Goal: Task Accomplishment & Management: Use online tool/utility

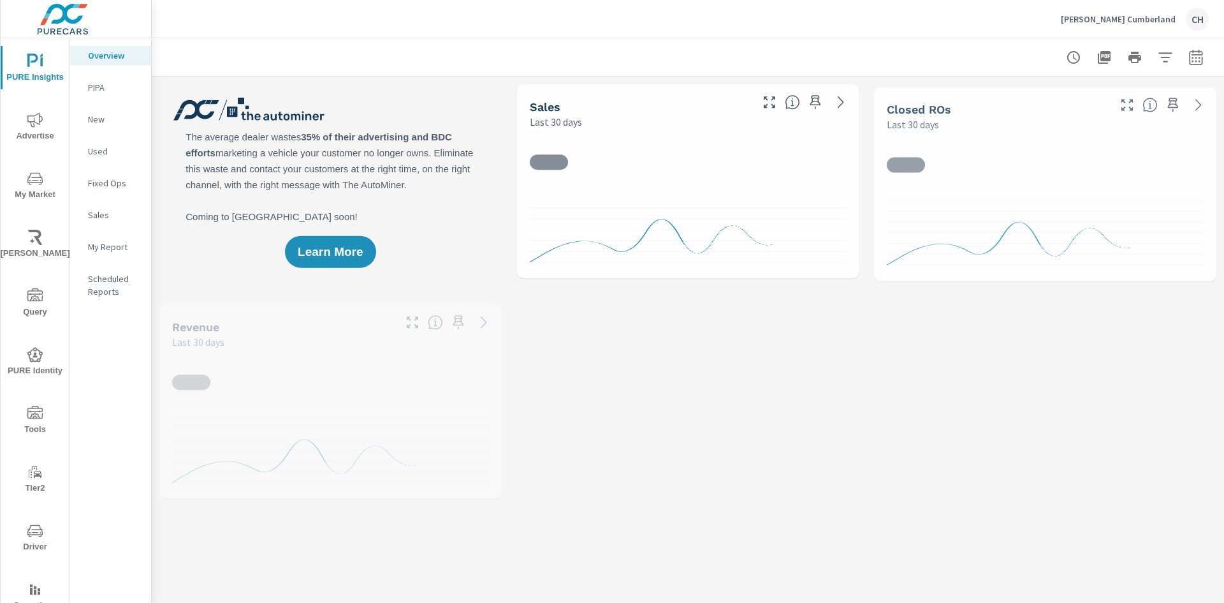
click at [33, 194] on span "My Market" at bounding box center [34, 186] width 61 height 31
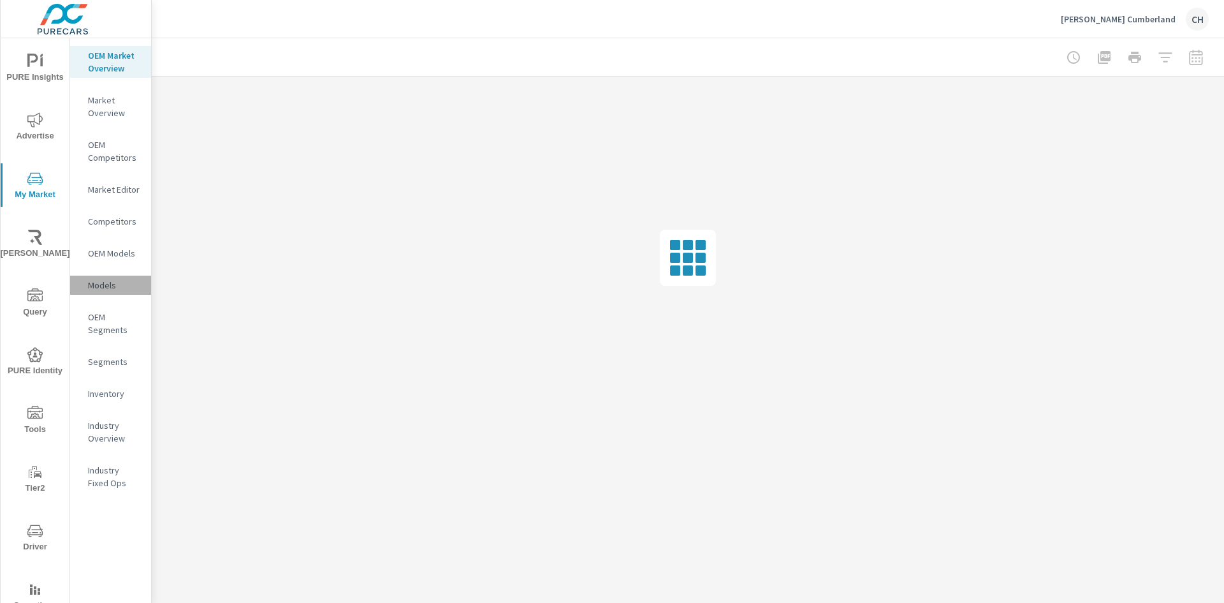
click at [108, 287] on p "Models" at bounding box center [114, 285] width 53 height 13
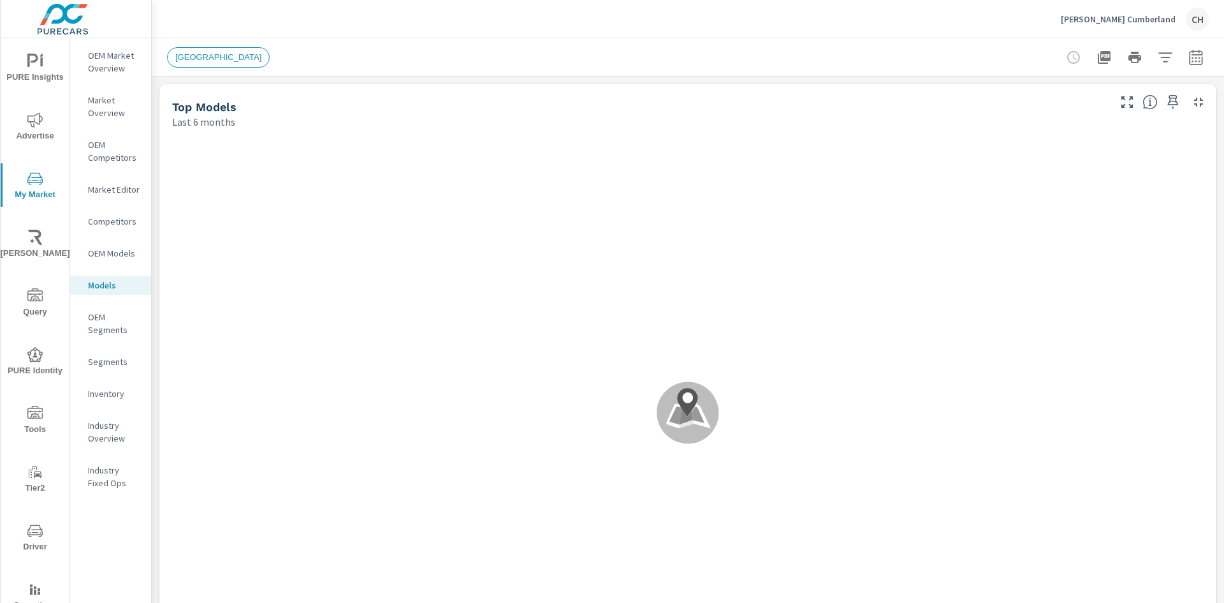
click at [106, 395] on p "Inventory" at bounding box center [114, 393] width 53 height 13
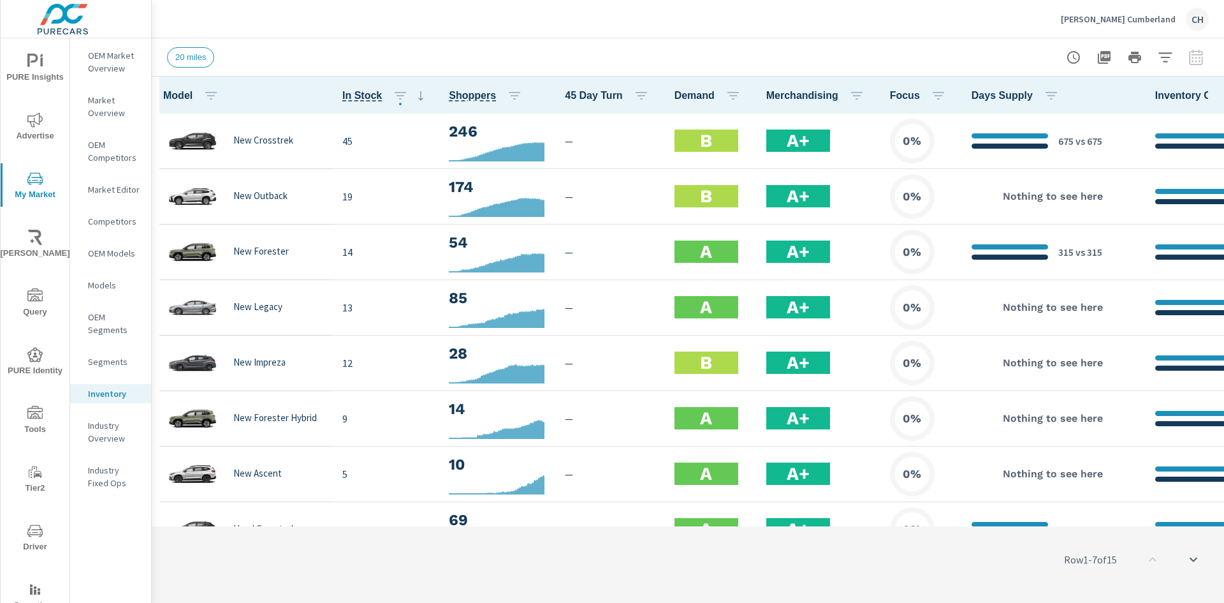
scroll to position [1, 0]
click at [1219, 93] on icon "button" at bounding box center [1226, 94] width 15 height 15
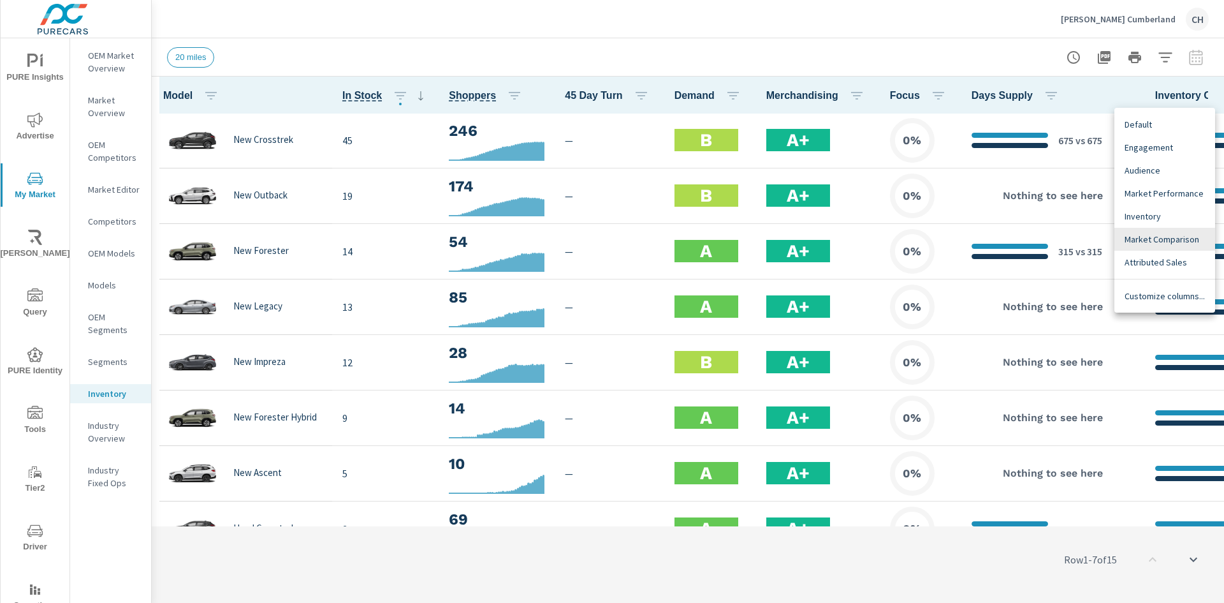
click at [1157, 244] on span "Market Comparison" at bounding box center [1165, 239] width 80 height 13
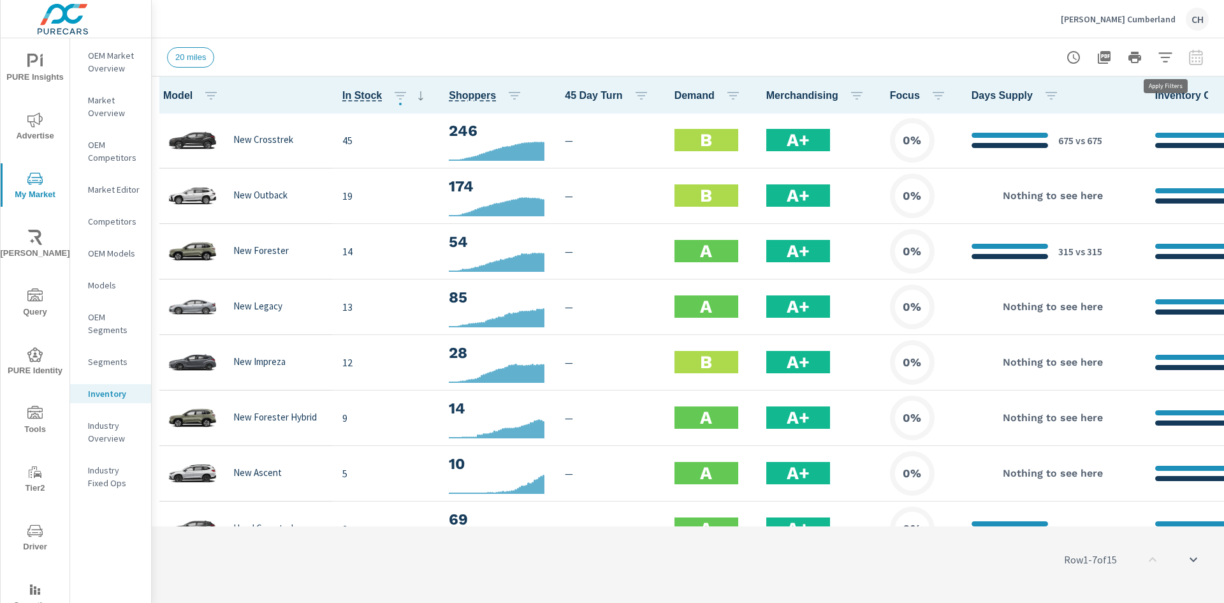
click at [1166, 61] on icon "button" at bounding box center [1165, 57] width 13 height 10
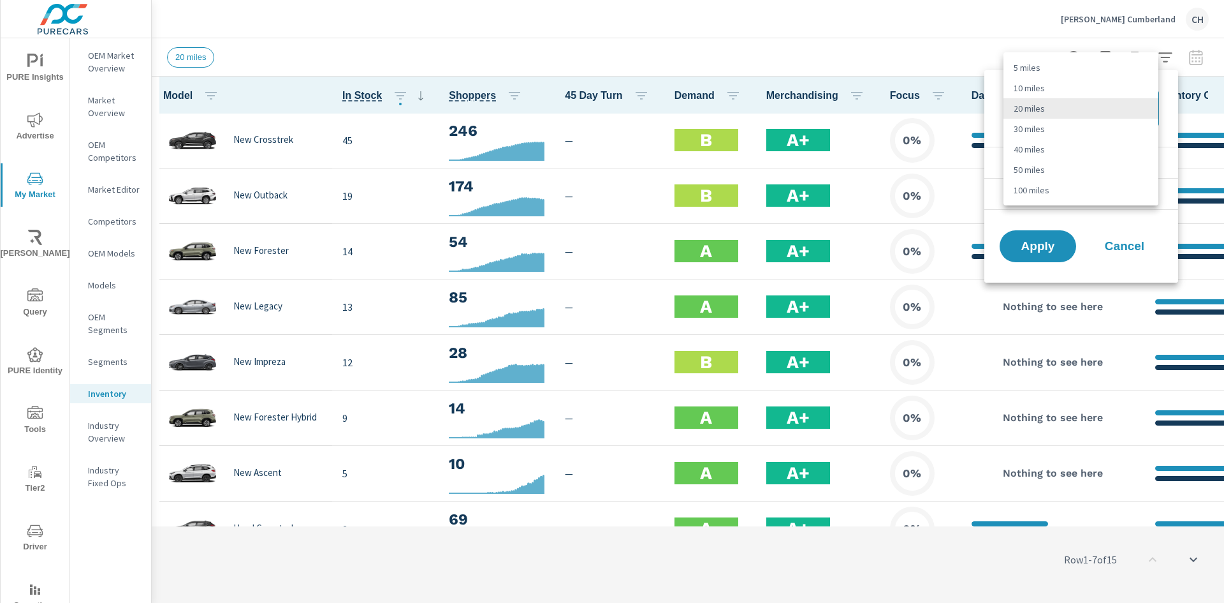
drag, startPoint x: 1154, startPoint y: 112, endPoint x: 1128, endPoint y: 128, distance: 31.0
click at [1154, 112] on body "PURE Insights Advertise My Market [PERSON_NAME] Query PURE Identity Tools Tier2…" at bounding box center [612, 301] width 1224 height 603
click at [1067, 129] on li "30 miles" at bounding box center [1081, 129] width 155 height 20
click at [1040, 104] on body "PURE Insights Advertise My Market [PERSON_NAME] Query PURE Identity Tools Tier2…" at bounding box center [612, 301] width 1224 height 603
click at [1032, 168] on li "100 miles" at bounding box center [1081, 169] width 155 height 20
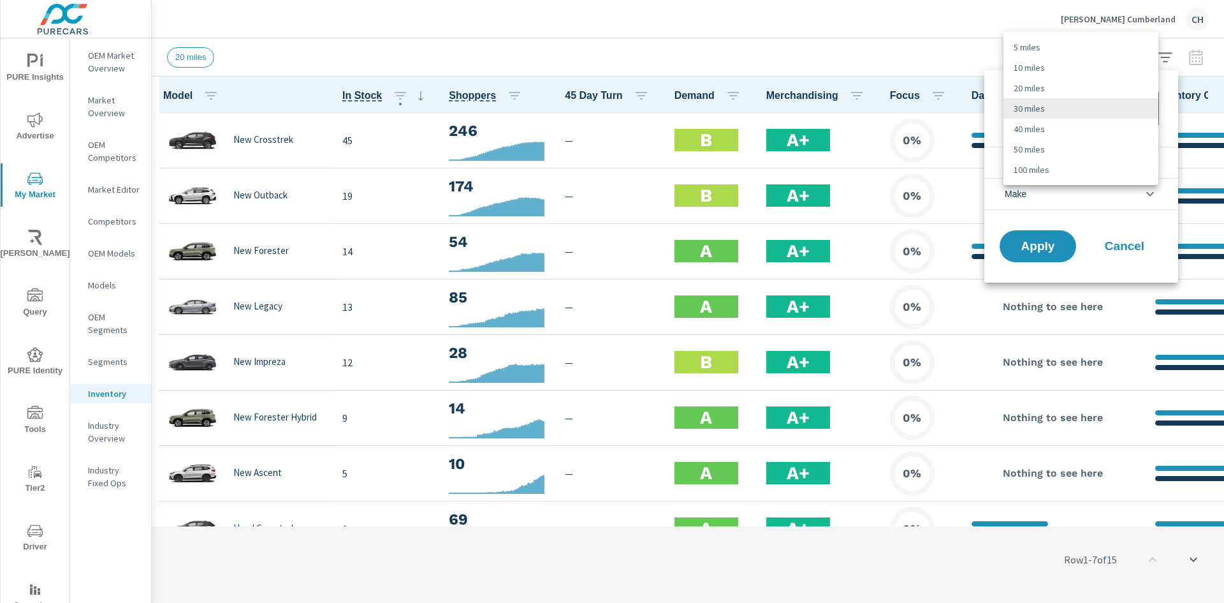
type Distance "100"
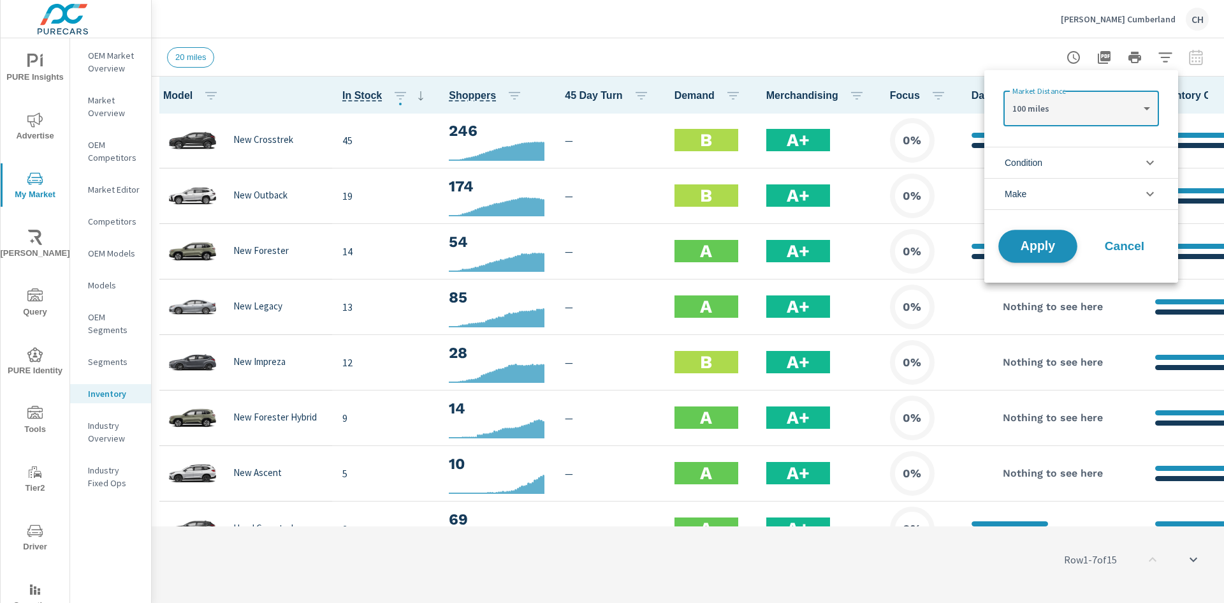
click at [1040, 240] on span "Apply" at bounding box center [1038, 246] width 52 height 12
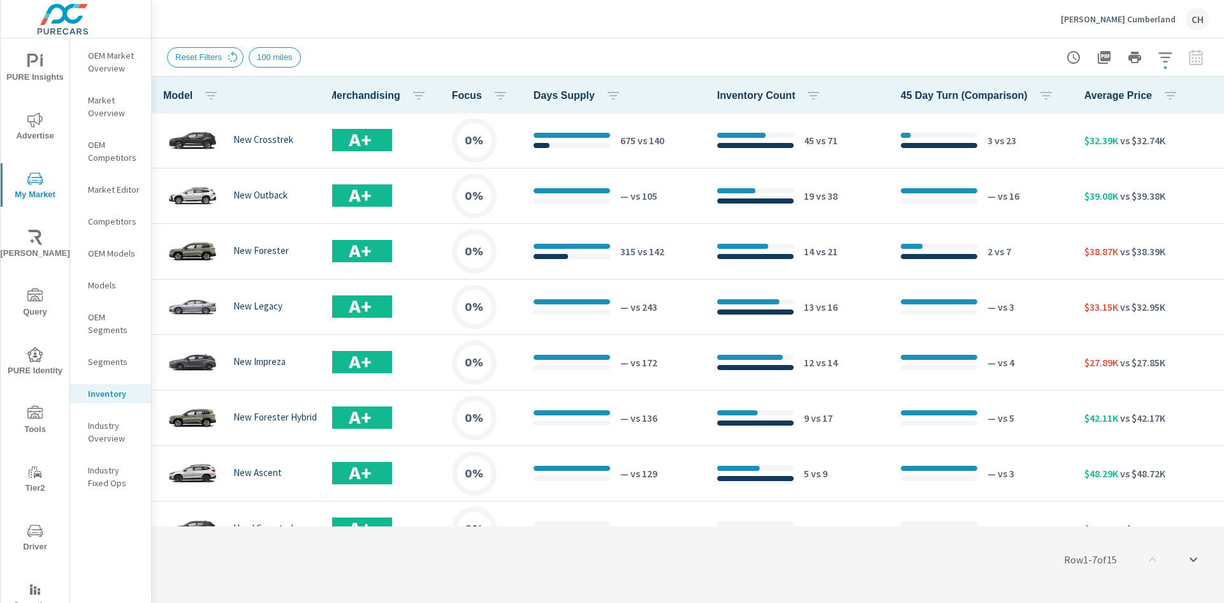
scroll to position [1, 0]
